Goal: Task Accomplishment & Management: Use online tool/utility

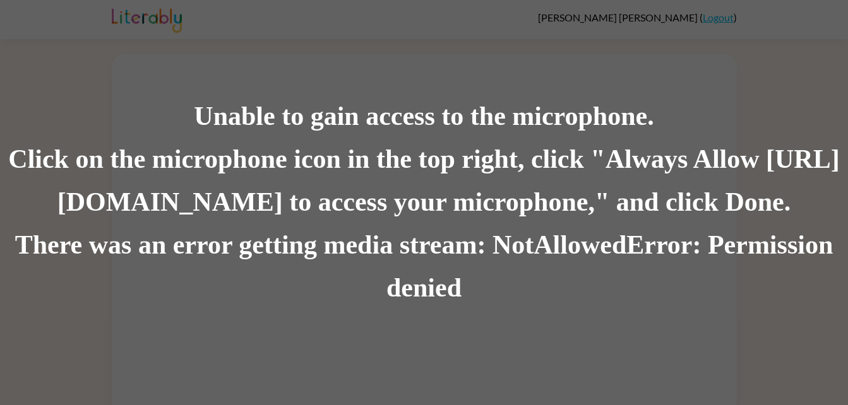
click at [223, 33] on div "Unable to gain access to the microphone. Click on the microphone icon in the to…" at bounding box center [424, 202] width 848 height 405
click at [239, 119] on div "Unable to gain access to the microphone." at bounding box center [424, 116] width 848 height 43
click at [247, 118] on div "Unable to gain access to the microphone." at bounding box center [424, 116] width 848 height 43
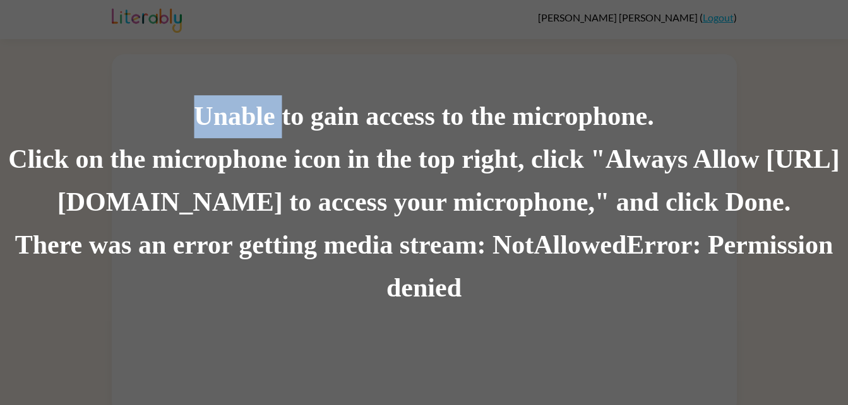
click at [247, 118] on div "Unable to gain access to the microphone." at bounding box center [424, 116] width 848 height 43
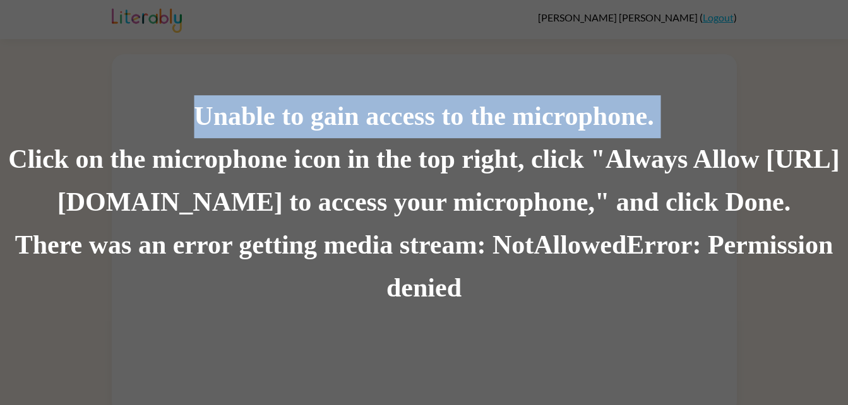
click at [247, 118] on div "Unable to gain access to the microphone." at bounding box center [424, 116] width 848 height 43
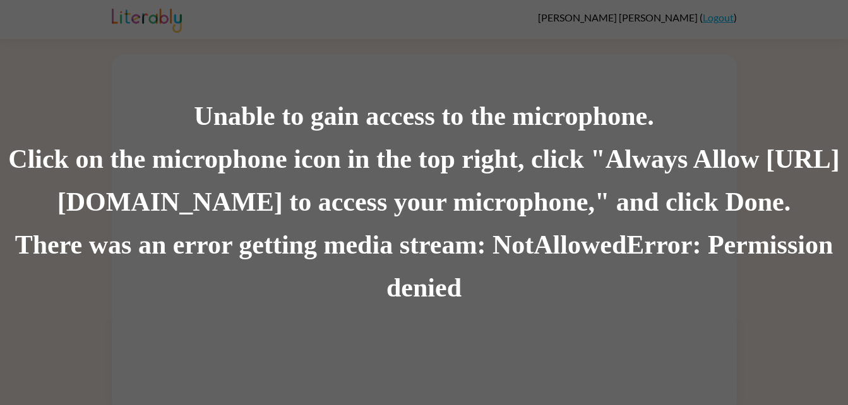
drag, startPoint x: 247, startPoint y: 118, endPoint x: 386, endPoint y: 35, distance: 161.1
click at [386, 35] on div "Unable to gain access to the microphone. Click on the microphone icon in the to…" at bounding box center [424, 202] width 848 height 405
click at [422, 126] on div "Unable to gain access to the microphone." at bounding box center [424, 116] width 848 height 43
click at [432, 126] on div "Unable to gain access to the microphone." at bounding box center [424, 116] width 848 height 43
click at [419, 116] on div "Unable to gain access to the microphone." at bounding box center [424, 116] width 848 height 43
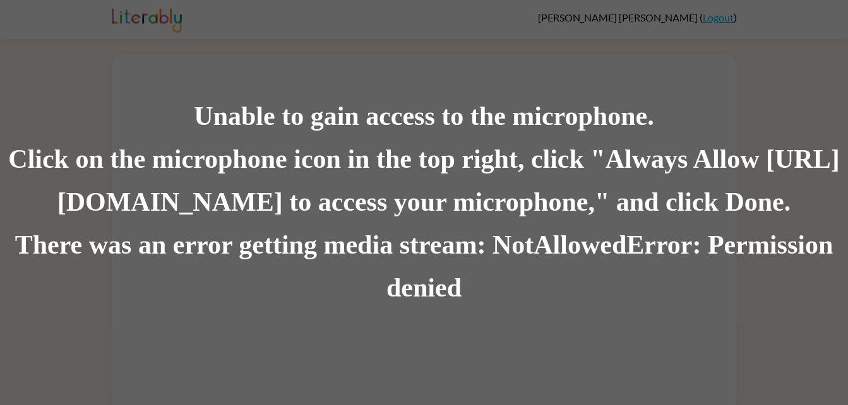
click at [418, 117] on div "Unable to gain access to the microphone." at bounding box center [424, 116] width 848 height 43
drag, startPoint x: 418, startPoint y: 117, endPoint x: 570, endPoint y: 68, distance: 159.7
click at [570, 68] on div "Unable to gain access to the microphone. Click on the microphone icon in the to…" at bounding box center [424, 202] width 848 height 405
